Goal: Information Seeking & Learning: Learn about a topic

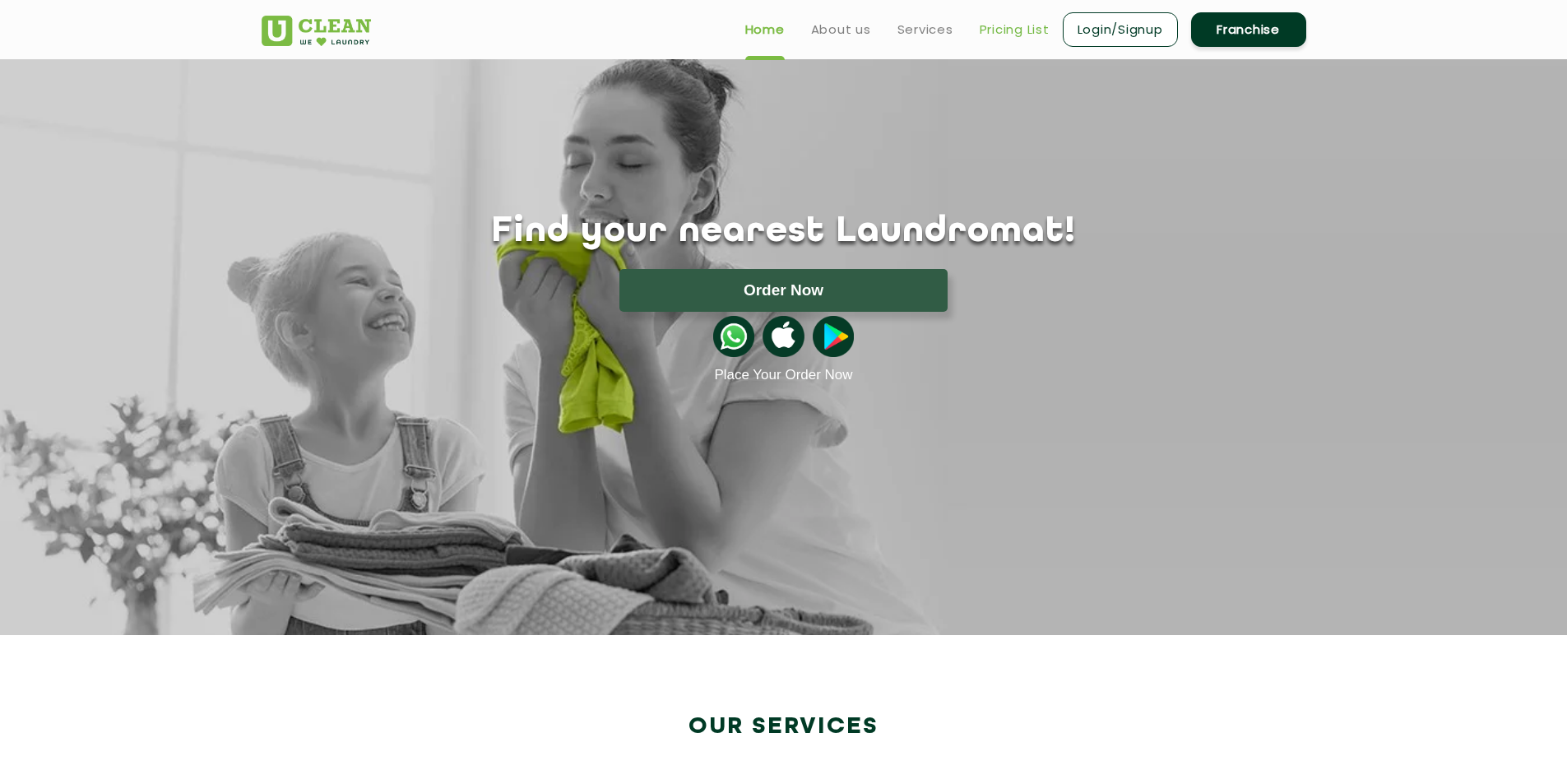
click at [1035, 28] on link "Pricing List" at bounding box center [1014, 29] width 70 height 20
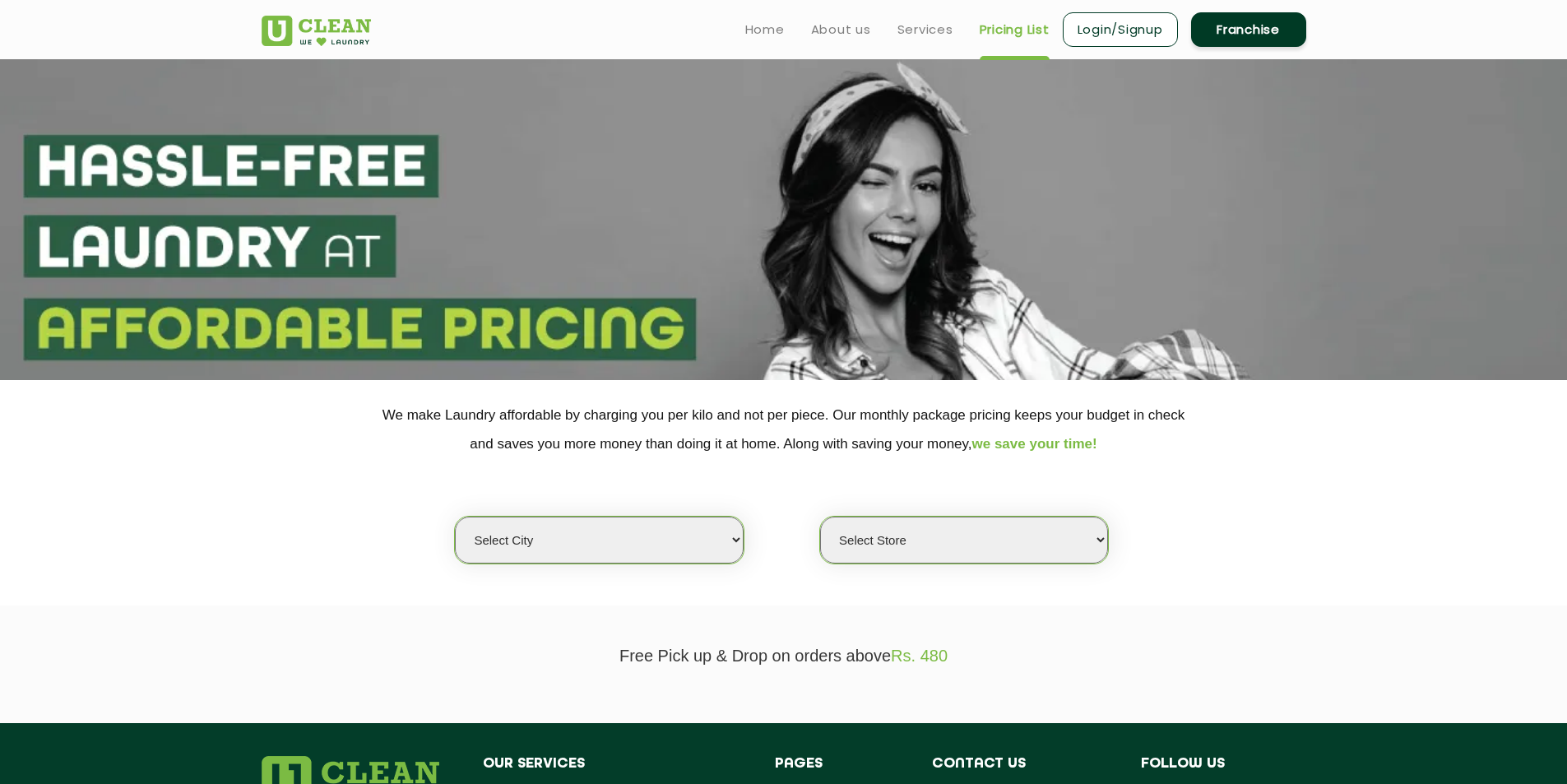
click at [626, 555] on select "Select city [GEOGRAPHIC_DATA] [GEOGRAPHIC_DATA] [GEOGRAPHIC_DATA] [GEOGRAPHIC_D…" at bounding box center [599, 540] width 288 height 46
select select "176"
click at [455, 516] on select "Select city [GEOGRAPHIC_DATA] [GEOGRAPHIC_DATA] [GEOGRAPHIC_DATA] [GEOGRAPHIC_D…" at bounding box center [599, 540] width 288 height 46
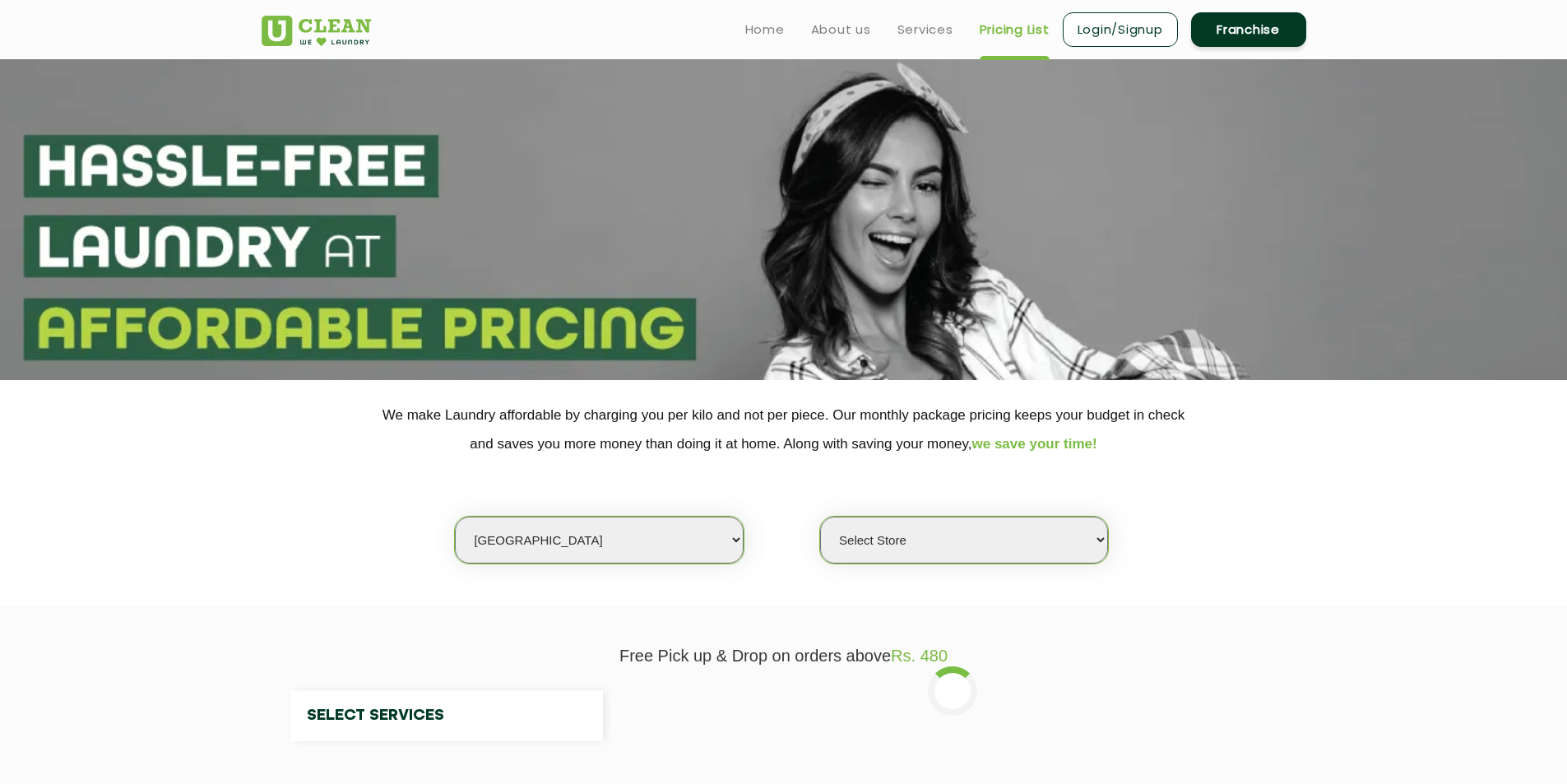
select select "0"
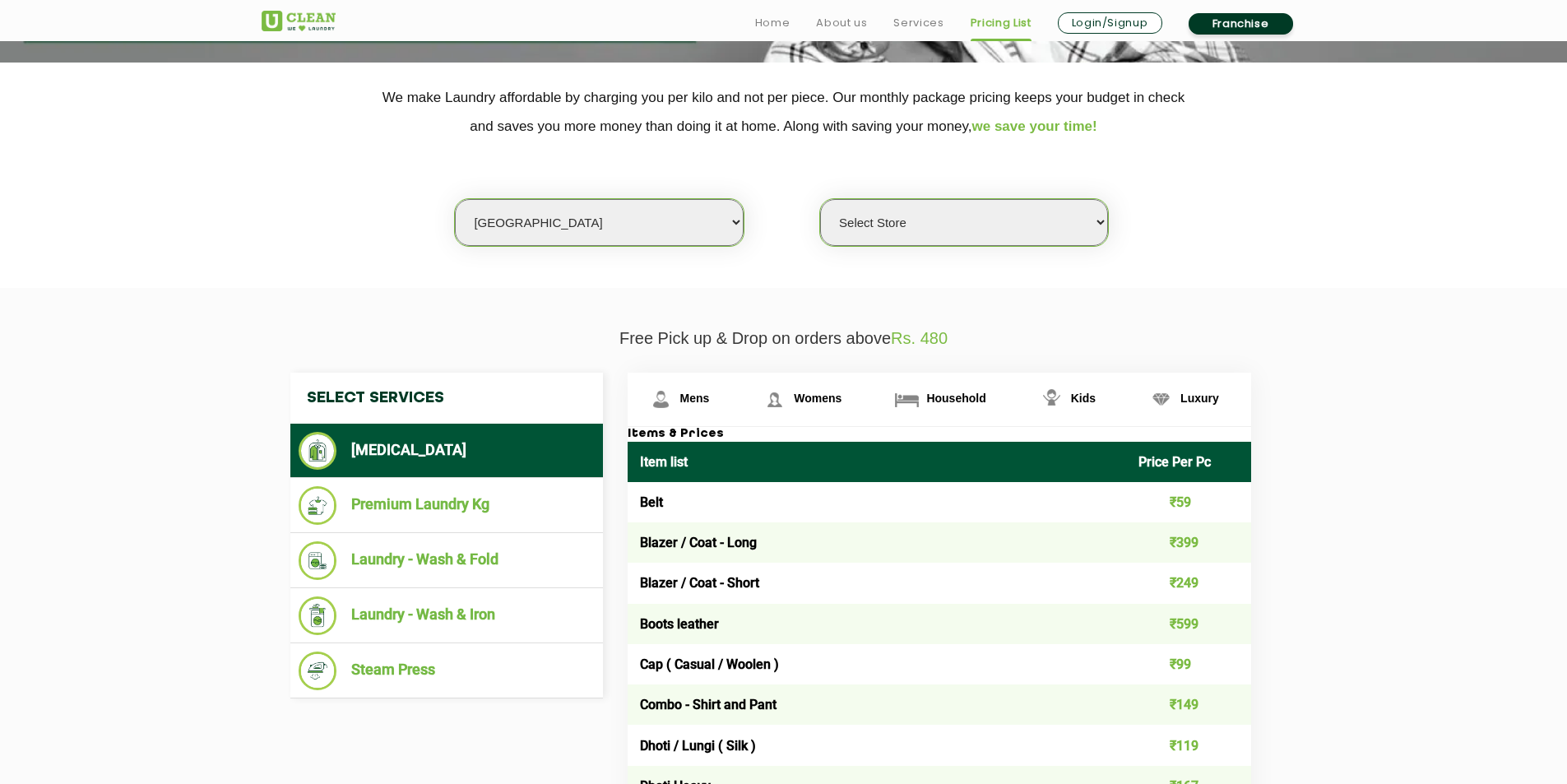
scroll to position [329, 0]
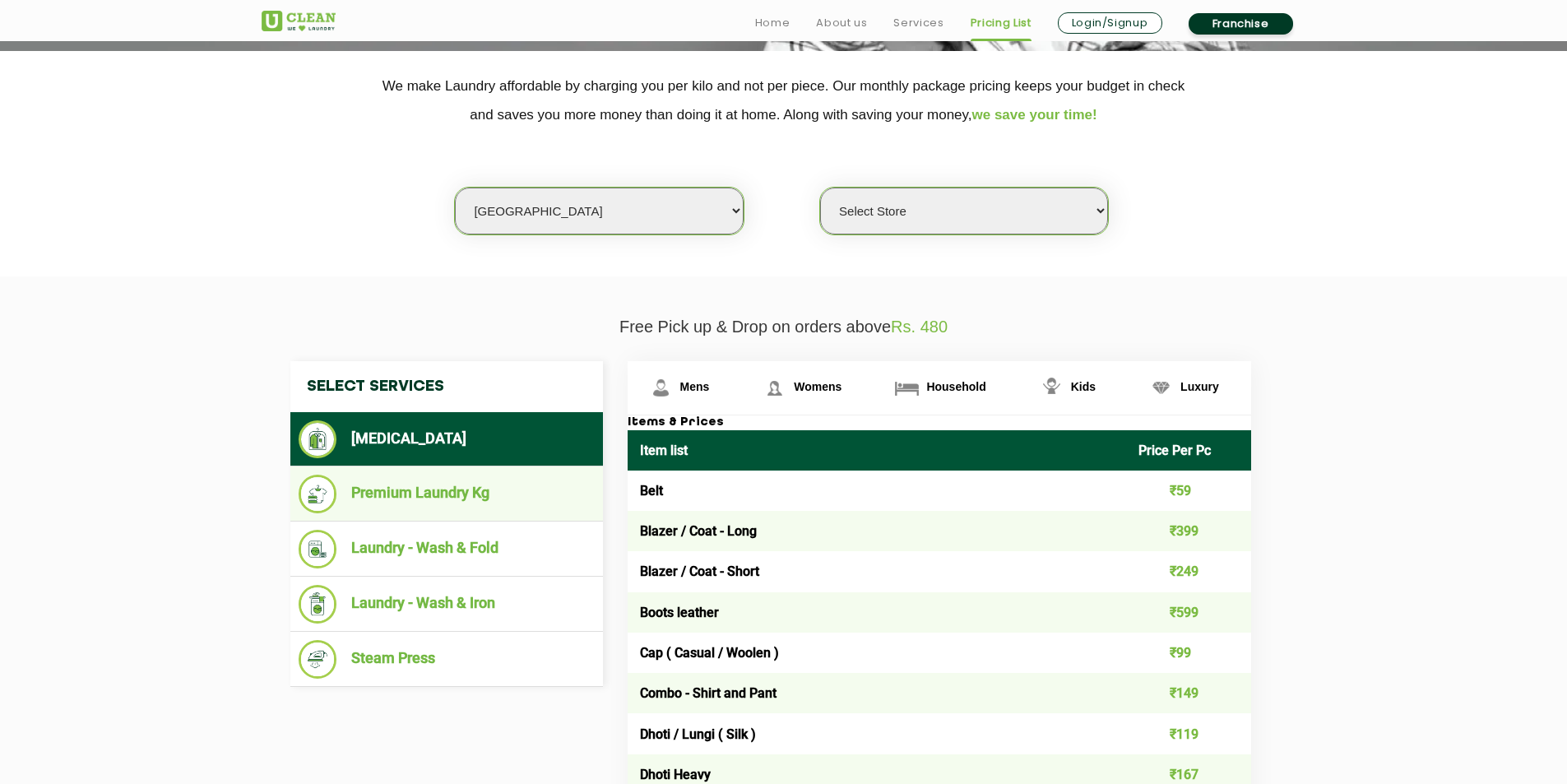
click at [421, 491] on li "Premium Laundry Kg" at bounding box center [446, 494] width 296 height 39
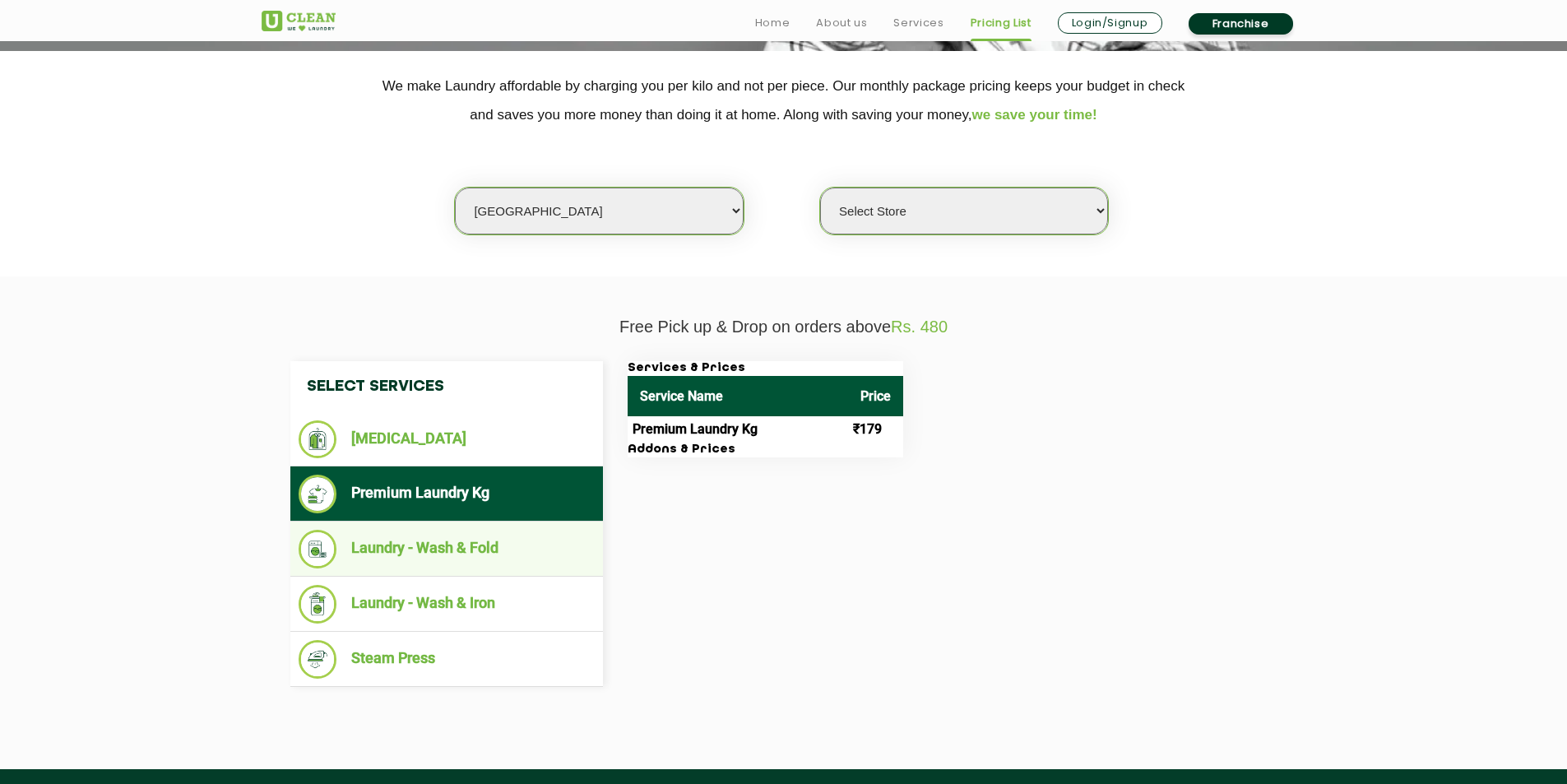
click at [403, 550] on li "Laundry - Wash & Fold" at bounding box center [446, 549] width 296 height 39
